Goal: Task Accomplishment & Management: Manage account settings

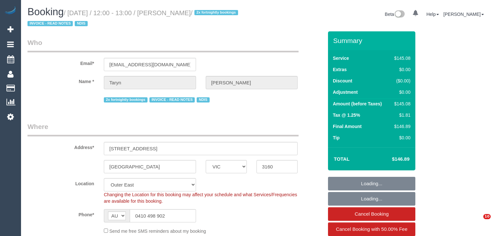
select select "VIC"
select select "string:check"
select select "number:28"
select select "number:17"
select select "number:18"
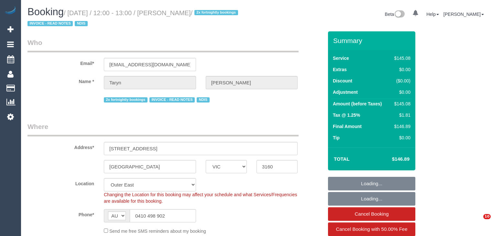
select select "number:22"
select select "number:35"
select select "number:12"
select select "150"
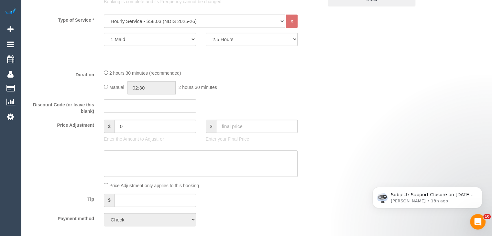
scroll to position [291, 0]
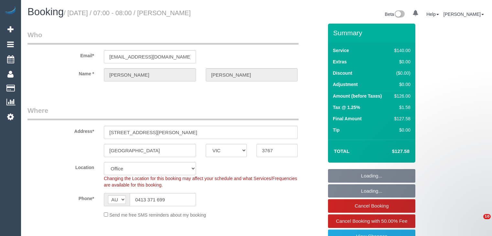
select select "VIC"
select select "number:29"
select select "number:16"
select select "number:18"
select select "number:25"
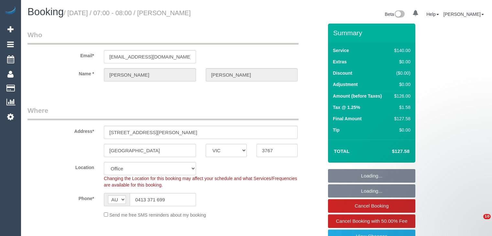
select select "number:35"
select select "number:12"
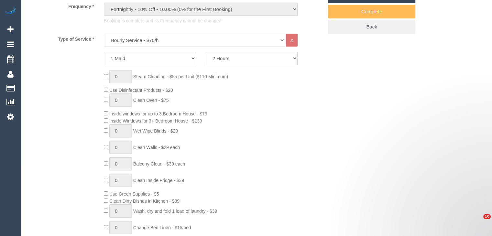
select select "object:2118"
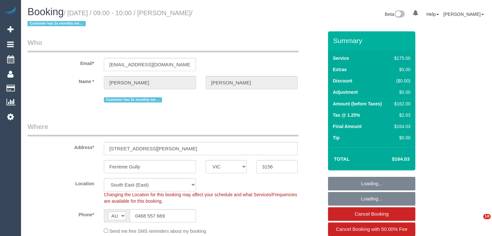
select select "VIC"
select select "number:27"
select select "number:14"
select select "number:18"
select select "number:22"
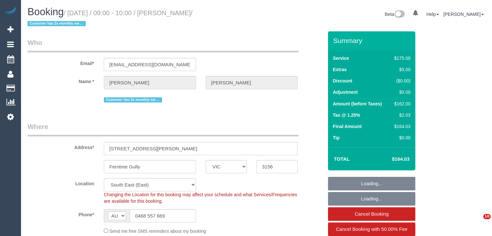
select select "number:12"
select select "object:699"
select select "150"
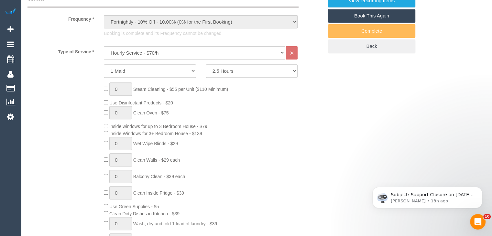
scroll to position [388, 0]
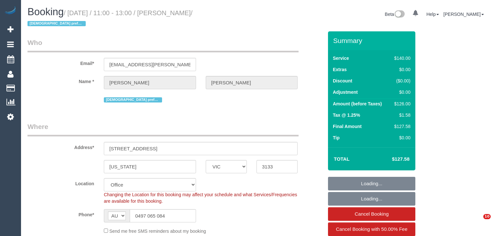
select select "VIC"
select select "string:stripe-pm_1NapUY2GScqysDRVava4DZrZ"
select select "number:27"
select select "number:15"
select select "number:19"
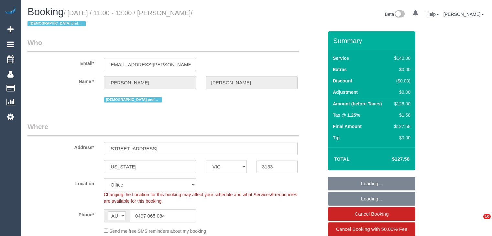
select select "number:22"
select select "number:26"
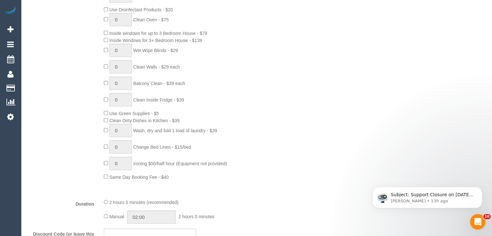
scroll to position [356, 0]
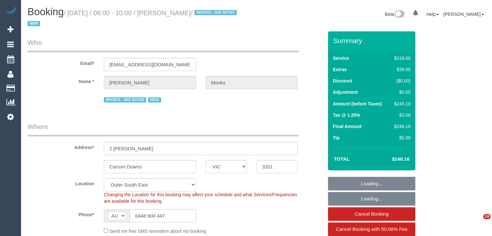
select select "VIC"
select select "string:check"
select select "number:27"
select select "number:14"
select select "number:19"
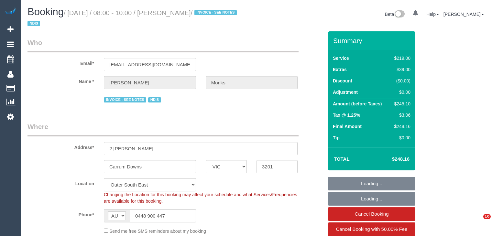
select select "number:22"
select select "number:33"
select select "number:13"
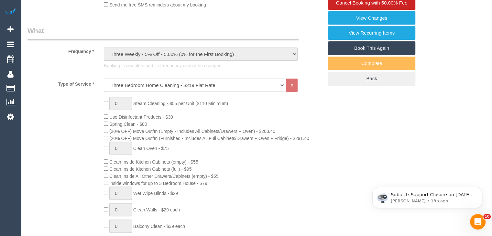
select select "spot1"
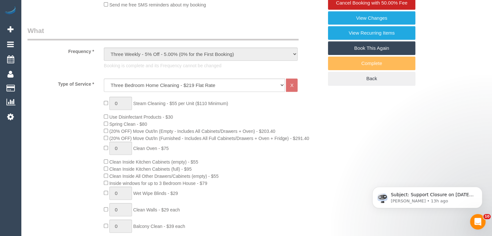
select select "object:1116"
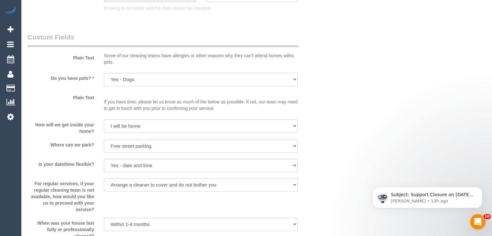
scroll to position [971, 0]
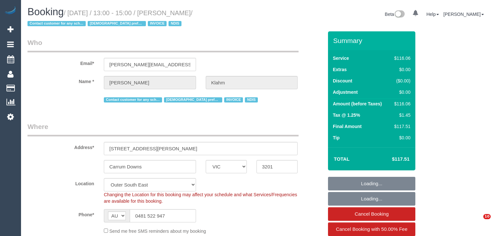
select select "VIC"
select select "number:28"
select select "number:14"
select select "number:19"
select select "number:24"
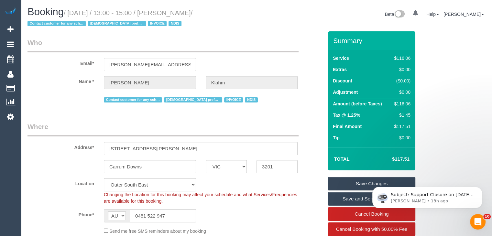
scroll to position [194, 0]
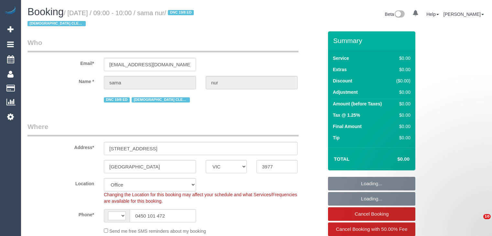
select select "VIC"
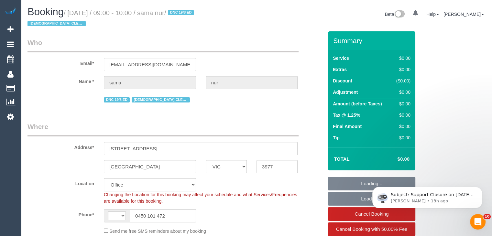
select select "object:305"
select select "string:stripe-pm_1Rx6Md2GScqysDRVujNRVWDp"
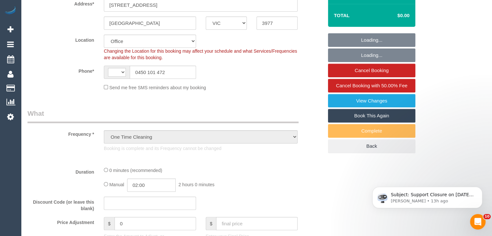
select select "object:557"
select select "string:AU"
select select "number:28"
select select "number:14"
select select "number:19"
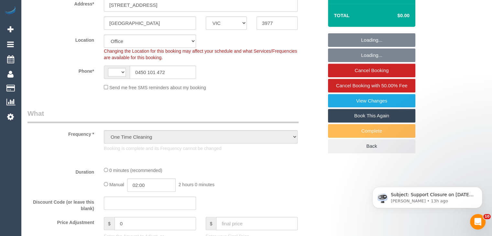
select select "number:25"
select select "number:35"
select select "number:12"
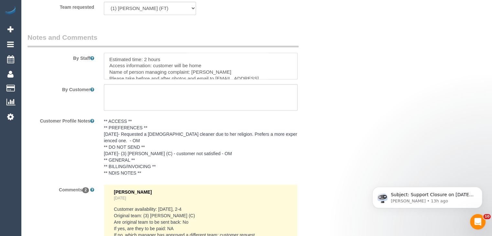
scroll to position [103, 0]
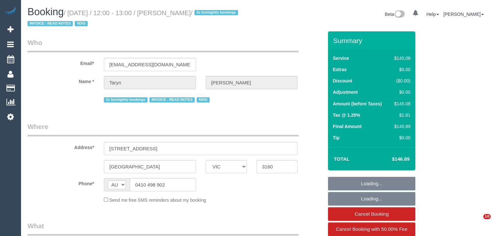
select select "VIC"
select select "150"
select select "object:913"
select select "number:28"
select select "number:17"
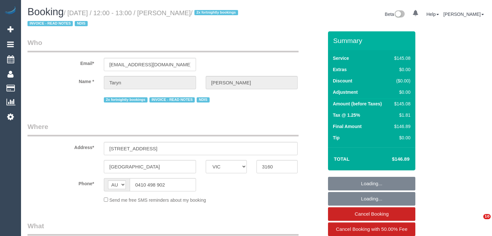
select select "number:18"
select select "number:22"
select select "number:35"
select select "number:12"
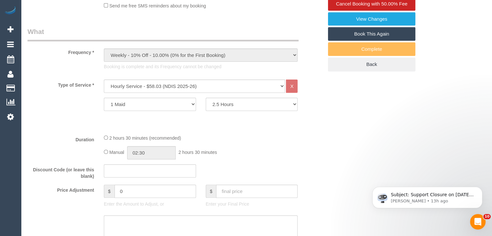
scroll to position [227, 0]
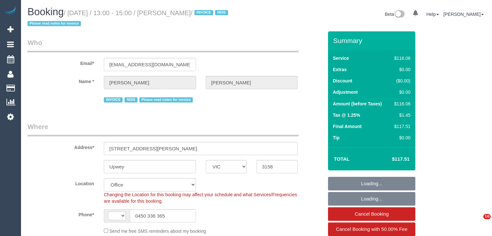
select select "VIC"
select select "number:27"
select select "number:14"
select select "number:19"
select select "number:22"
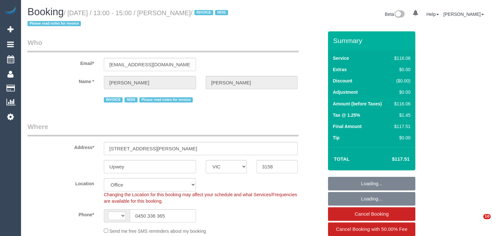
select select "number:34"
select select "object:2012"
select select "string:AU"
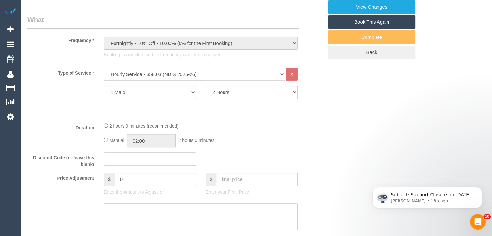
scroll to position [259, 0]
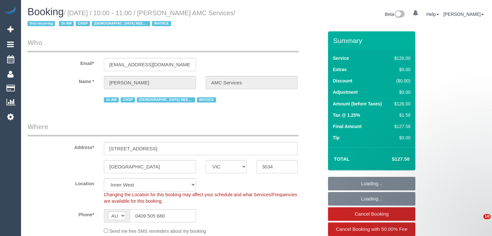
select select "VIC"
select select "object:635"
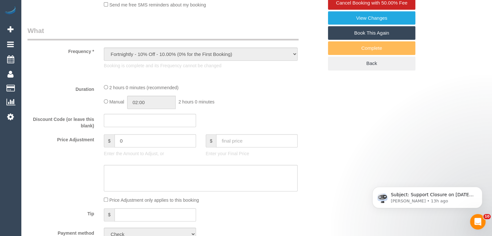
select select "120"
select select "number:28"
select select "number:14"
select select "number:18"
select select "number:36"
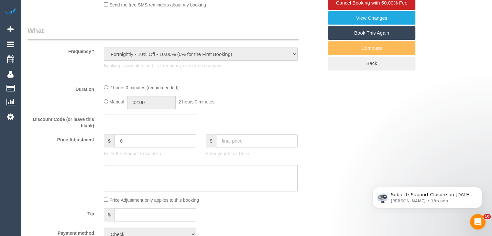
select select "number:35"
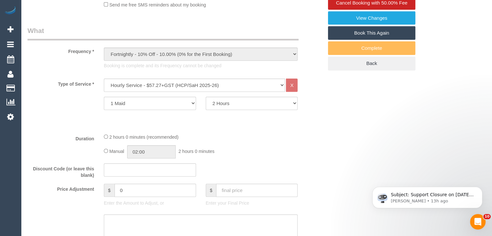
scroll to position [0, 0]
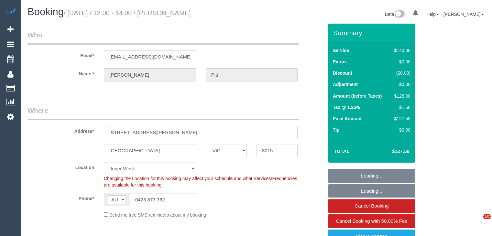
select select "VIC"
select select "string:stripe-pm_1PpI3A2GScqysDRVKIA8APAc"
select select "number:27"
select select "number:14"
select select "number:19"
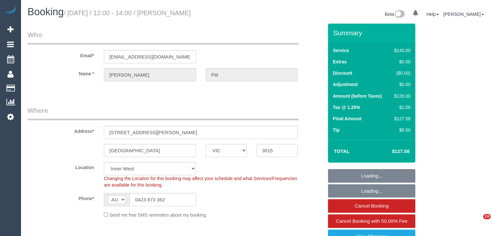
select select "number:22"
select select "number:34"
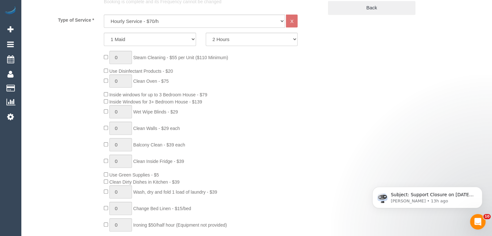
scroll to position [319, 0]
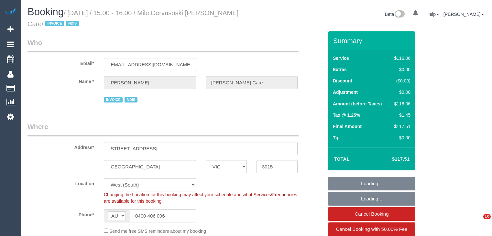
select select "VIC"
select select "number:28"
select select "number:14"
select select "number:19"
select select "number:36"
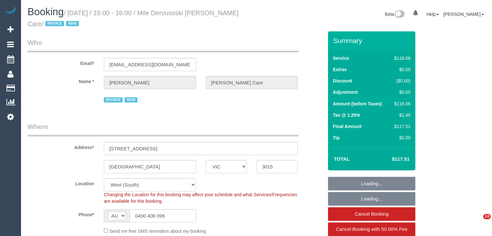
select select "number:35"
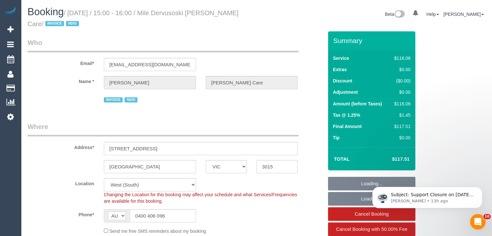
scroll to position [227, 0]
